Goal: Navigation & Orientation: Find specific page/section

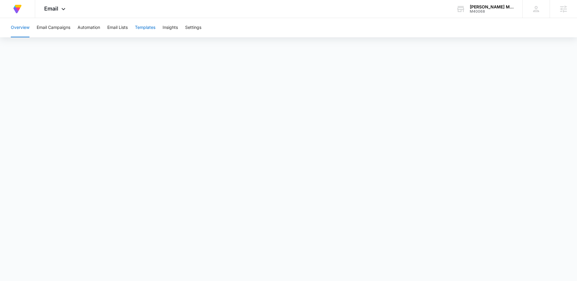
click at [145, 27] on button "Templates" at bounding box center [145, 27] width 20 height 19
click at [21, 31] on button "Overview" at bounding box center [20, 27] width 19 height 19
click at [19, 29] on button "Overview" at bounding box center [20, 27] width 19 height 19
click at [145, 29] on button "Templates" at bounding box center [145, 27] width 20 height 19
click at [16, 26] on button "Overview" at bounding box center [20, 27] width 19 height 19
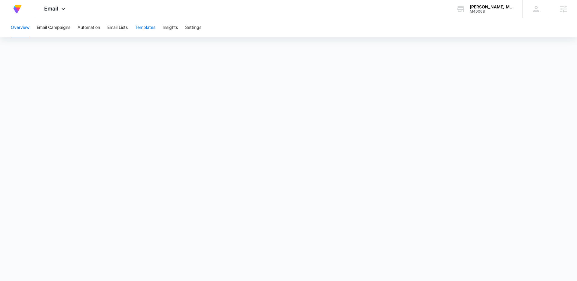
click at [141, 29] on button "Templates" at bounding box center [145, 27] width 20 height 19
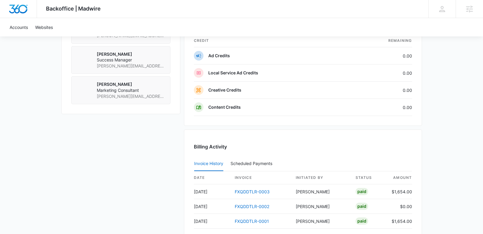
scroll to position [379, 0]
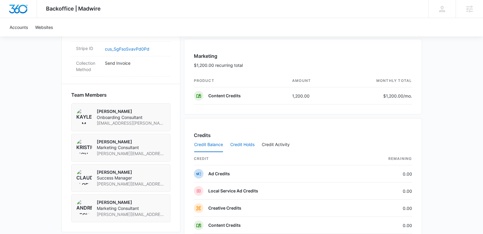
click at [248, 144] on button "Credit Holds" at bounding box center [242, 144] width 24 height 14
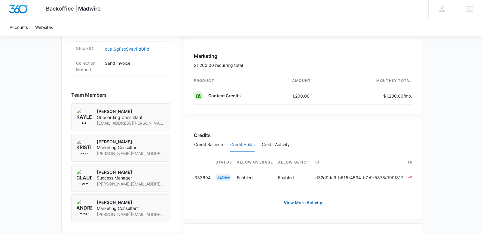
scroll to position [0, 0]
